Goal: Information Seeking & Learning: Learn about a topic

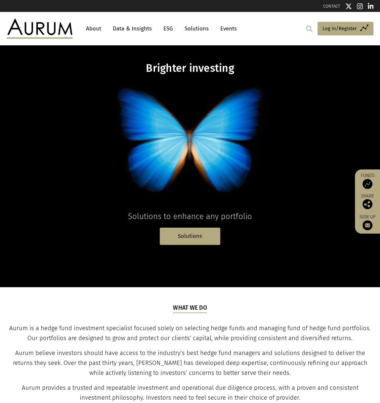
click at [144, 30] on link "Data & Insights" at bounding box center [132, 28] width 46 height 12
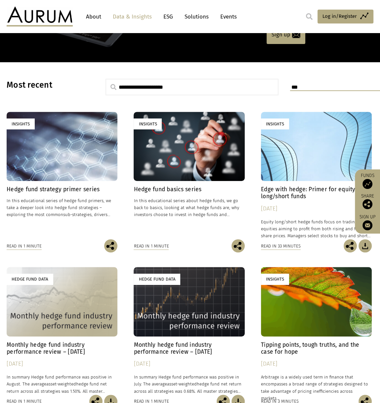
scroll to position [165, 0]
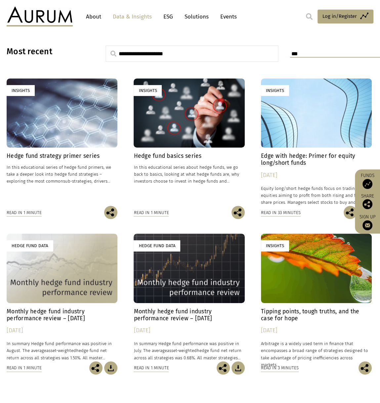
click at [73, 142] on div "Insights" at bounding box center [62, 112] width 111 height 69
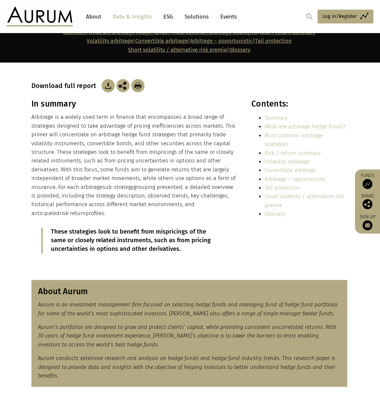
scroll to position [99, 0]
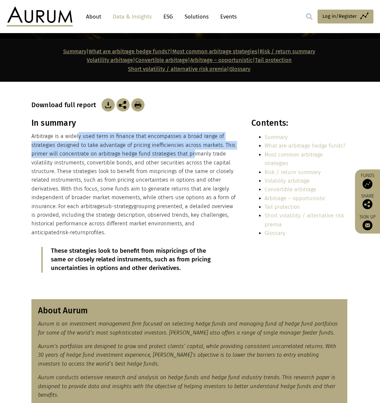
drag, startPoint x: 78, startPoint y: 135, endPoint x: 191, endPoint y: 150, distance: 114.1
click at [191, 150] on p "Arbitrage is a widely used term in finance that encompasses a broad range of st…" at bounding box center [134, 184] width 206 height 105
click at [102, 154] on p "Arbitrage is a widely used term in finance that encompasses a broad range of st…" at bounding box center [134, 184] width 206 height 105
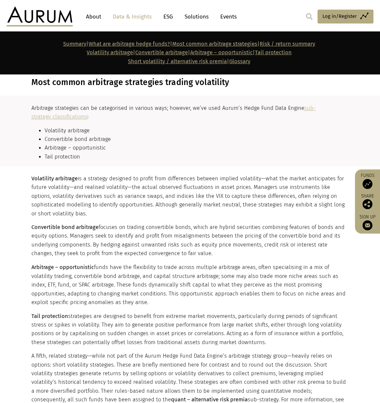
scroll to position [694, 0]
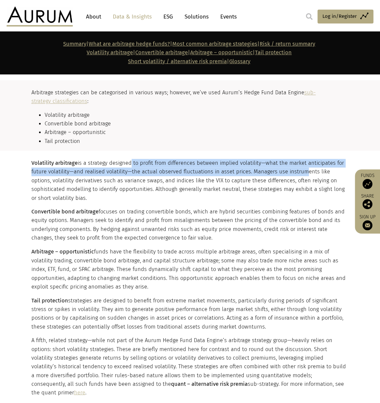
drag, startPoint x: 166, startPoint y: 163, endPoint x: 296, endPoint y: 170, distance: 130.1
click at [296, 170] on p "Volatility arbitrage is a strategy designed to profit from differences between …" at bounding box center [189, 181] width 316 height 44
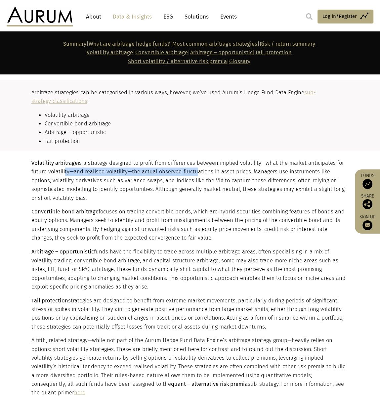
drag, startPoint x: 70, startPoint y: 175, endPoint x: 193, endPoint y: 174, distance: 123.3
click at [193, 174] on p "Volatility arbitrage is a strategy designed to profit from differences between …" at bounding box center [189, 181] width 316 height 44
click at [194, 174] on p "Volatility arbitrage is a strategy designed to profit from differences between …" at bounding box center [189, 181] width 316 height 44
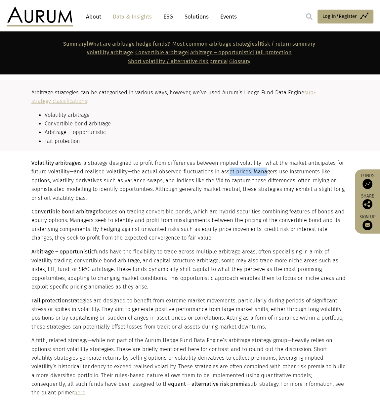
drag, startPoint x: 222, startPoint y: 169, endPoint x: 279, endPoint y: 172, distance: 56.9
click at [268, 172] on p "Volatility arbitrage is a strategy designed to profit from differences between …" at bounding box center [189, 181] width 316 height 44
click at [281, 172] on p "Volatility arbitrage is a strategy designed to profit from differences between …" at bounding box center [189, 181] width 316 height 44
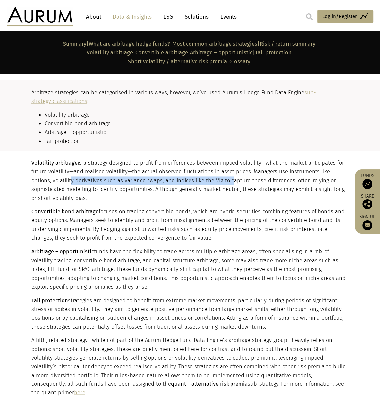
drag, startPoint x: 48, startPoint y: 181, endPoint x: 205, endPoint y: 183, distance: 157.4
click at [205, 183] on p "Volatility arbitrage is a strategy designed to profit from differences between …" at bounding box center [189, 181] width 316 height 44
click at [174, 183] on p "Volatility arbitrage is a strategy designed to profit from differences between …" at bounding box center [189, 181] width 316 height 44
drag, startPoint x: 161, startPoint y: 180, endPoint x: 270, endPoint y: 181, distance: 109.1
click at [259, 181] on p "Volatility arbitrage is a strategy designed to profit from differences between …" at bounding box center [189, 181] width 316 height 44
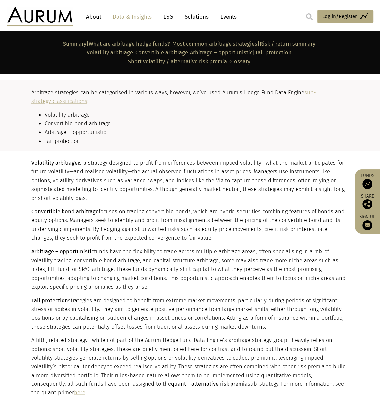
click at [270, 181] on p "Volatility arbitrage is a strategy designed to profit from differences between …" at bounding box center [189, 181] width 316 height 44
drag, startPoint x: 96, startPoint y: 191, endPoint x: 246, endPoint y: 192, distance: 150.1
click at [246, 192] on p "Volatility arbitrage is a strategy designed to profit from differences between …" at bounding box center [189, 181] width 316 height 44
click at [247, 192] on p "Volatility arbitrage is a strategy designed to profit from differences between …" at bounding box center [189, 181] width 316 height 44
drag, startPoint x: 209, startPoint y: 192, endPoint x: 275, endPoint y: 193, distance: 66.8
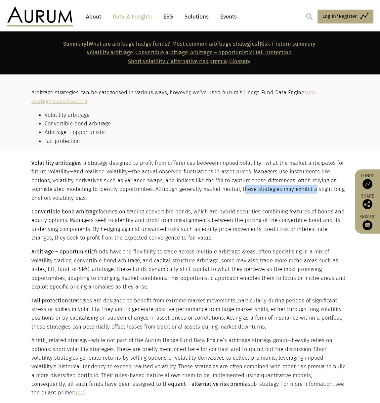
click at [275, 193] on p "Volatility arbitrage is a strategy designed to profit from differences between …" at bounding box center [189, 181] width 316 height 44
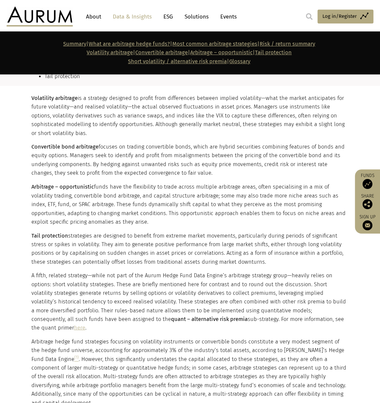
scroll to position [760, 0]
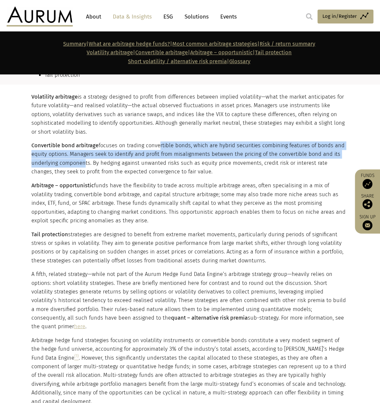
drag, startPoint x: 204, startPoint y: 145, endPoint x: 83, endPoint y: 162, distance: 122.2
click at [83, 162] on p "Convertible bond arbitrage focuses on trading convertible bonds, which are hybr…" at bounding box center [189, 158] width 316 height 35
click at [97, 156] on p "Convertible bond arbitrage focuses on trading convertible bonds, which are hybr…" at bounding box center [189, 158] width 316 height 35
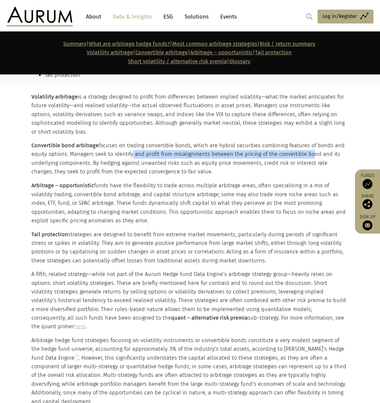
drag, startPoint x: 134, startPoint y: 153, endPoint x: 315, endPoint y: 153, distance: 181.2
click at [309, 152] on p "Convertible bond arbitrage focuses on trading convertible bonds, which are hybr…" at bounding box center [189, 158] width 316 height 35
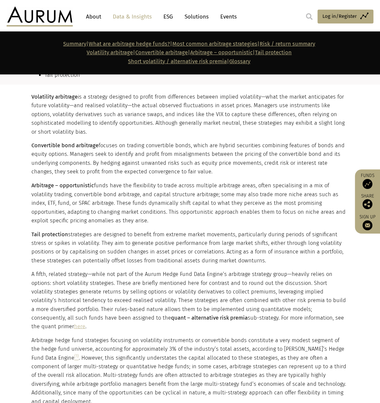
click at [318, 154] on p "Convertible bond arbitrage focuses on trading convertible bonds, which are hybr…" at bounding box center [189, 158] width 316 height 35
drag, startPoint x: 49, startPoint y: 163, endPoint x: 206, endPoint y: 163, distance: 156.4
click at [206, 163] on p "Convertible bond arbitrage focuses on trading convertible bonds, which are hybr…" at bounding box center [189, 158] width 316 height 35
click at [207, 163] on p "Convertible bond arbitrage focuses on trading convertible bonds, which are hybr…" at bounding box center [189, 158] width 316 height 35
drag, startPoint x: 252, startPoint y: 162, endPoint x: 296, endPoint y: 165, distance: 44.7
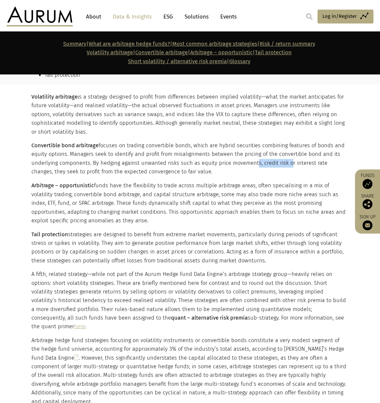
click at [292, 164] on p "Convertible bond arbitrage focuses on trading convertible bonds, which are hybr…" at bounding box center [189, 158] width 316 height 35
click at [296, 165] on p "Convertible bond arbitrage focuses on trading convertible bonds, which are hybr…" at bounding box center [189, 158] width 316 height 35
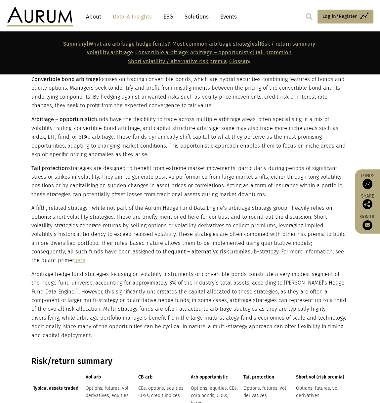
scroll to position [860, 0]
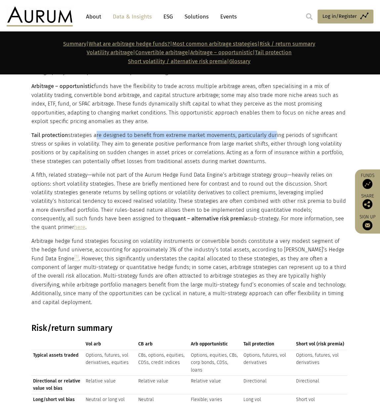
drag, startPoint x: 96, startPoint y: 136, endPoint x: 272, endPoint y: 136, distance: 176.2
click at [272, 136] on p "Tail protection strategies are designed to benefit from extreme market movement…" at bounding box center [189, 148] width 316 height 35
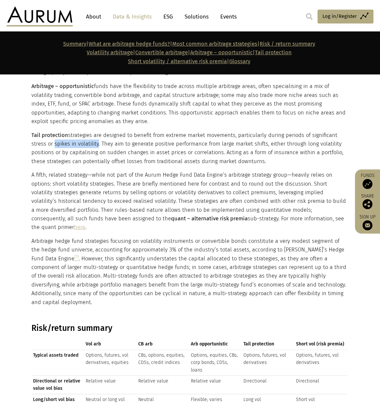
drag, startPoint x: 65, startPoint y: 146, endPoint x: 102, endPoint y: 145, distance: 37.0
click at [102, 145] on p "Tail protection strategies are designed to benefit from extreme market movement…" at bounding box center [189, 148] width 316 height 35
click at [138, 154] on p "Tail protection strategies are designed to benefit from extreme market movement…" at bounding box center [189, 148] width 316 height 35
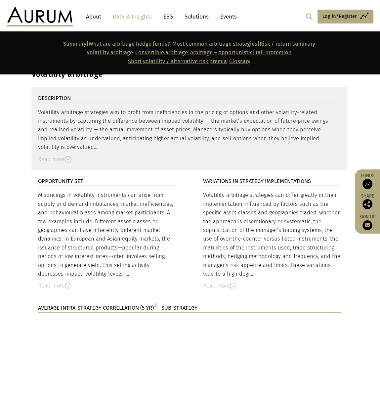
scroll to position [1389, 0]
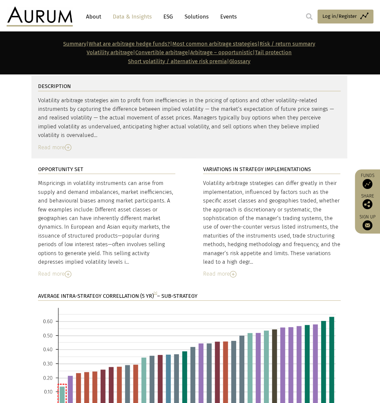
click at [67, 144] on img at bounding box center [68, 147] width 7 height 7
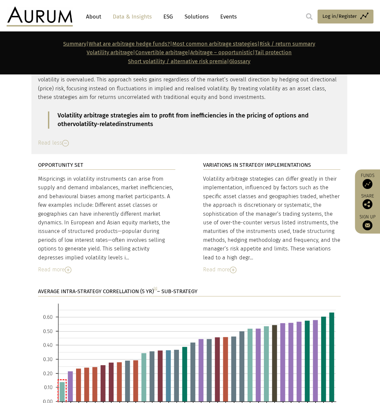
scroll to position [1455, 0]
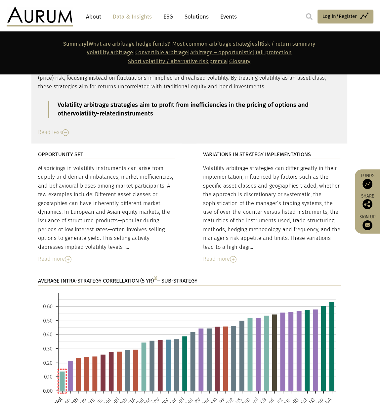
click at [67, 256] on img at bounding box center [68, 259] width 7 height 7
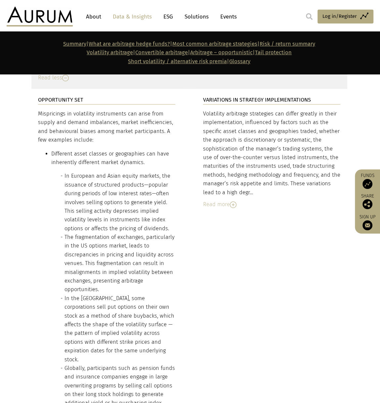
scroll to position [1521, 0]
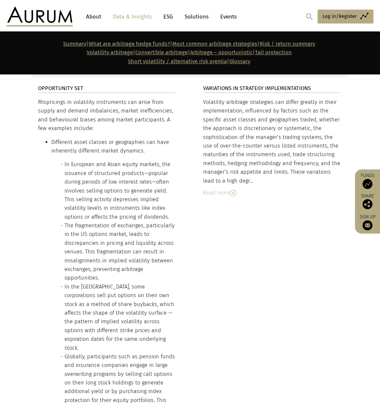
click at [82, 290] on li "In the United States, some corporations sell put options on their own stock as …" at bounding box center [119, 317] width 111 height 70
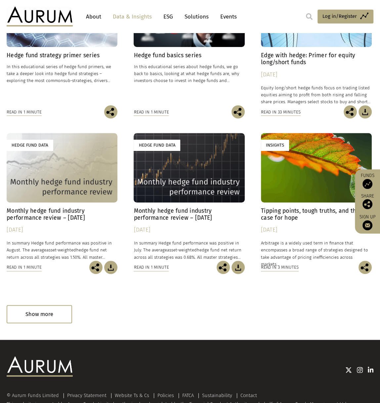
scroll to position [226, 0]
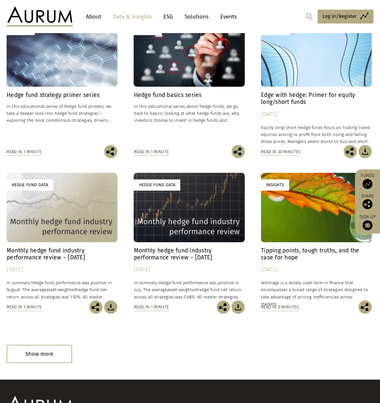
click at [77, 92] on h4 "Hedge fund strategy primer series" at bounding box center [62, 95] width 111 height 7
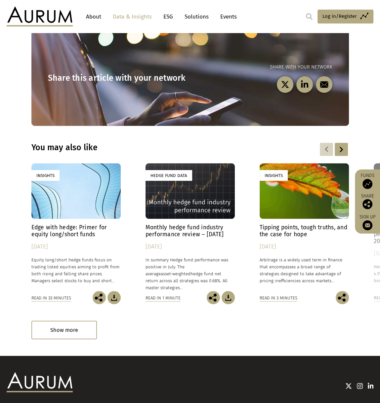
scroll to position [827, 0]
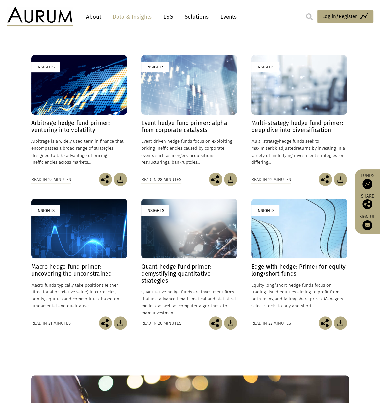
scroll to position [165, 0]
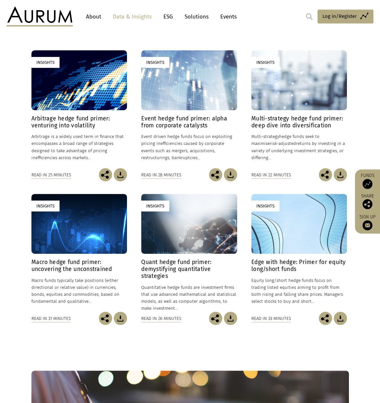
click at [302, 121] on h4 "Multi-strategy hedge fund primer: deep dive into diversification" at bounding box center [299, 122] width 96 height 14
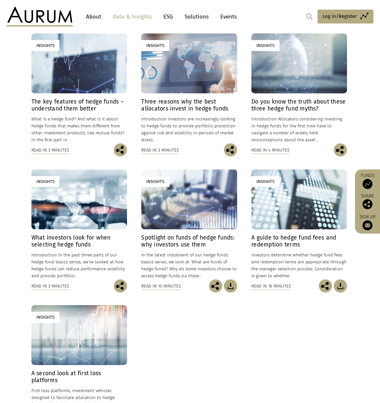
scroll to position [265, 0]
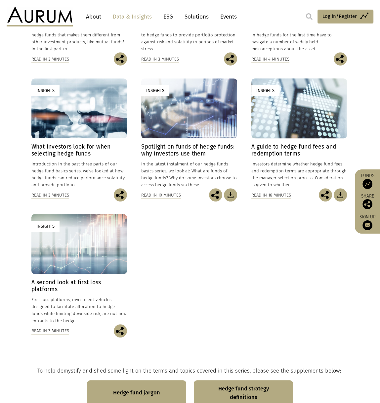
click at [71, 149] on h4 "What investors look for when selecting hedge funds" at bounding box center [79, 150] width 96 height 14
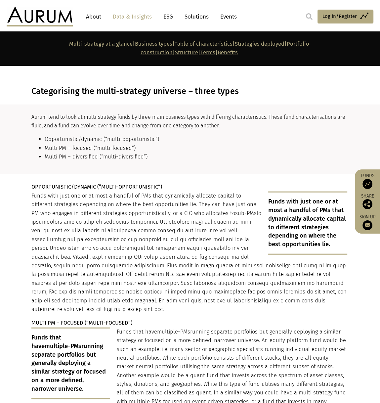
scroll to position [1025, 0]
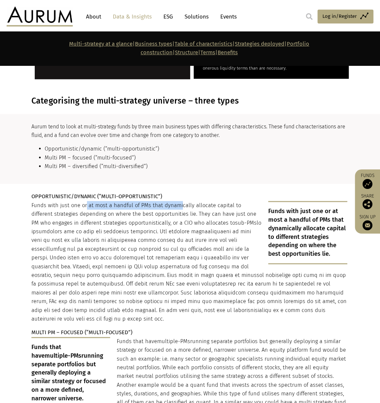
drag, startPoint x: 87, startPoint y: 184, endPoint x: 179, endPoint y: 184, distance: 91.6
click at [179, 201] on p "Funds with just one or at most a handful of PMs that dynamically allocate capit…" at bounding box center [189, 262] width 316 height 122
click at [184, 201] on p "Funds with just one or at most a handful of PMs that dynamically allocate capit…" at bounding box center [189, 262] width 316 height 122
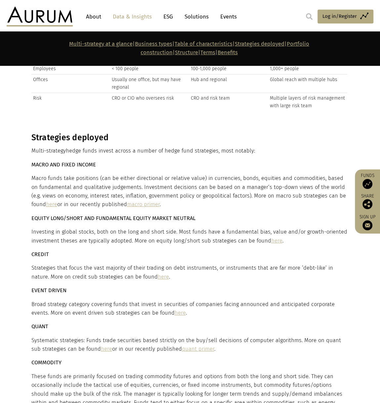
scroll to position [1818, 0]
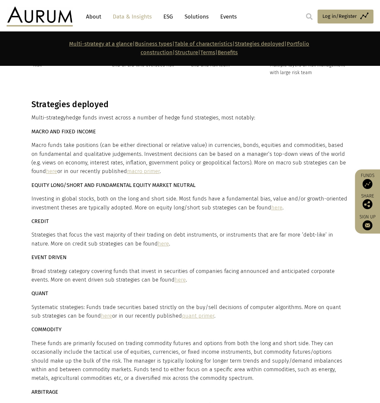
click at [158, 240] on link "here" at bounding box center [163, 243] width 11 height 6
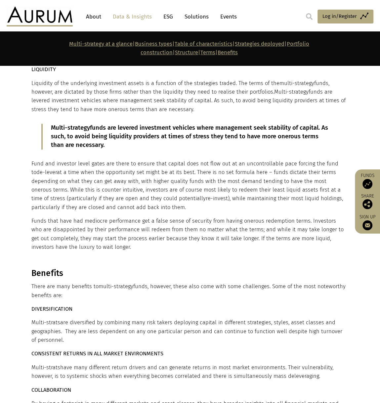
scroll to position [4034, 0]
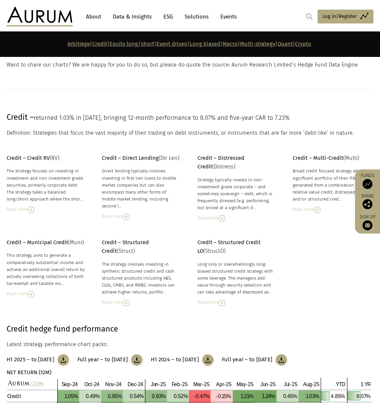
scroll to position [463, 0]
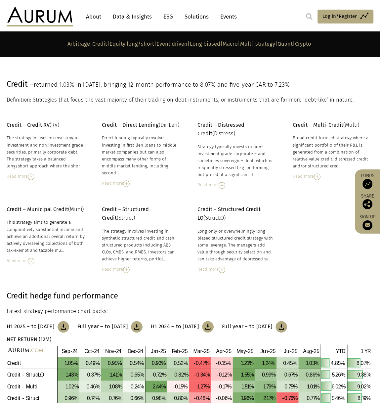
click at [31, 176] on img at bounding box center [31, 176] width 7 height 7
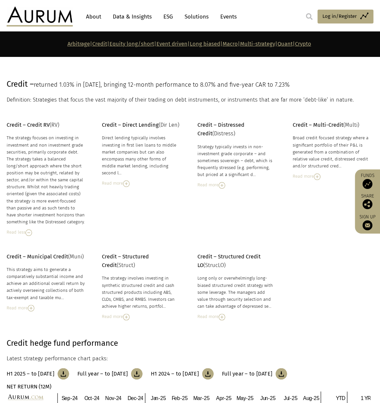
click at [223, 182] on img at bounding box center [222, 185] width 7 height 7
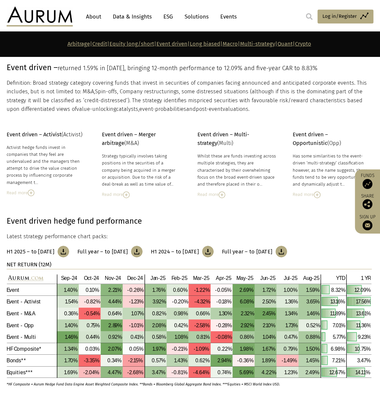
scroll to position [1455, 0]
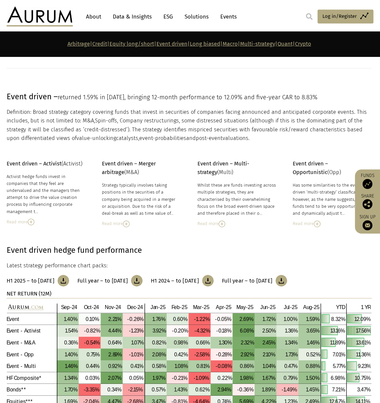
click at [32, 223] on img at bounding box center [31, 222] width 7 height 7
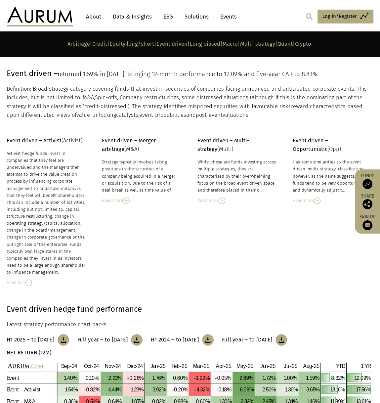
scroll to position [1488, 0]
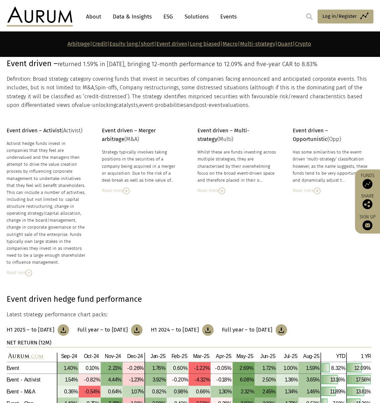
click at [126, 187] on img at bounding box center [126, 190] width 7 height 7
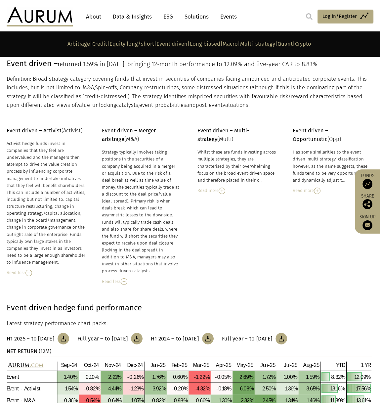
click at [223, 190] on img at bounding box center [222, 190] width 7 height 7
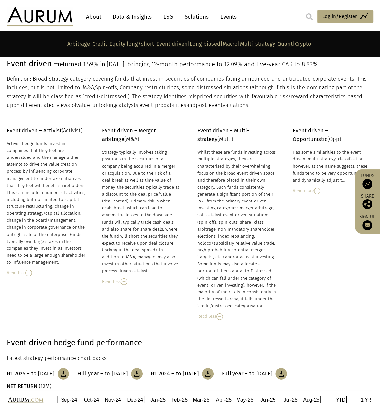
scroll to position [1521, 0]
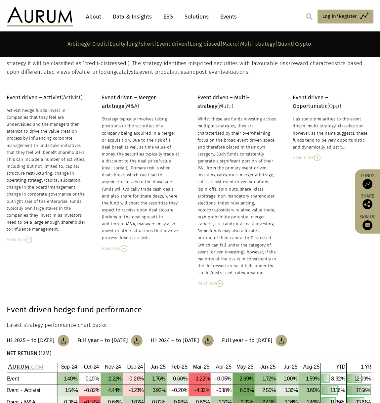
click at [318, 155] on img at bounding box center [317, 157] width 7 height 7
